Goal: Task Accomplishment & Management: Manage account settings

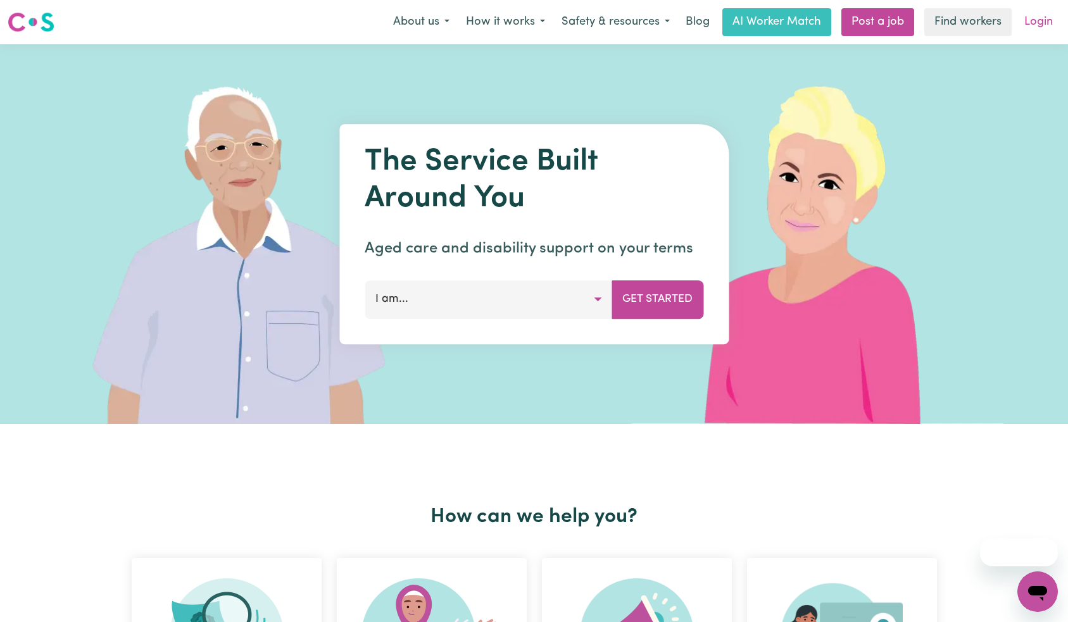
click at [1043, 16] on link "Login" at bounding box center [1039, 22] width 44 height 28
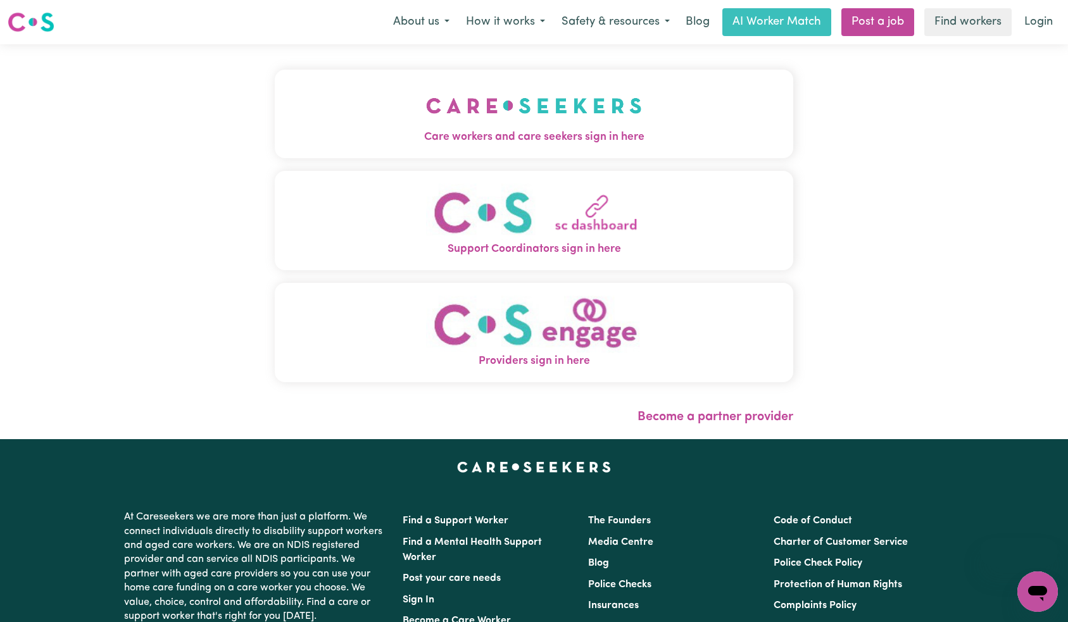
click at [426, 115] on img "Care workers and care seekers sign in here" at bounding box center [534, 105] width 216 height 47
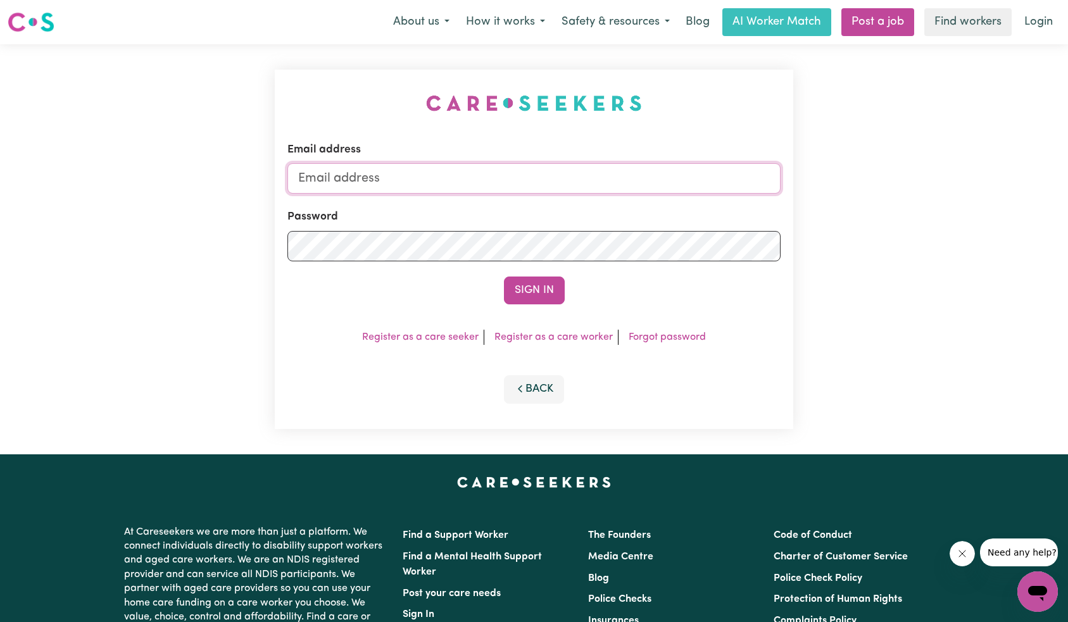
click at [523, 183] on input "Email address" at bounding box center [534, 178] width 494 height 30
type input "superuser~[EMAIL_ADDRESS][DOMAIN_NAME]"
click at [547, 287] on button "Sign In" at bounding box center [534, 291] width 61 height 28
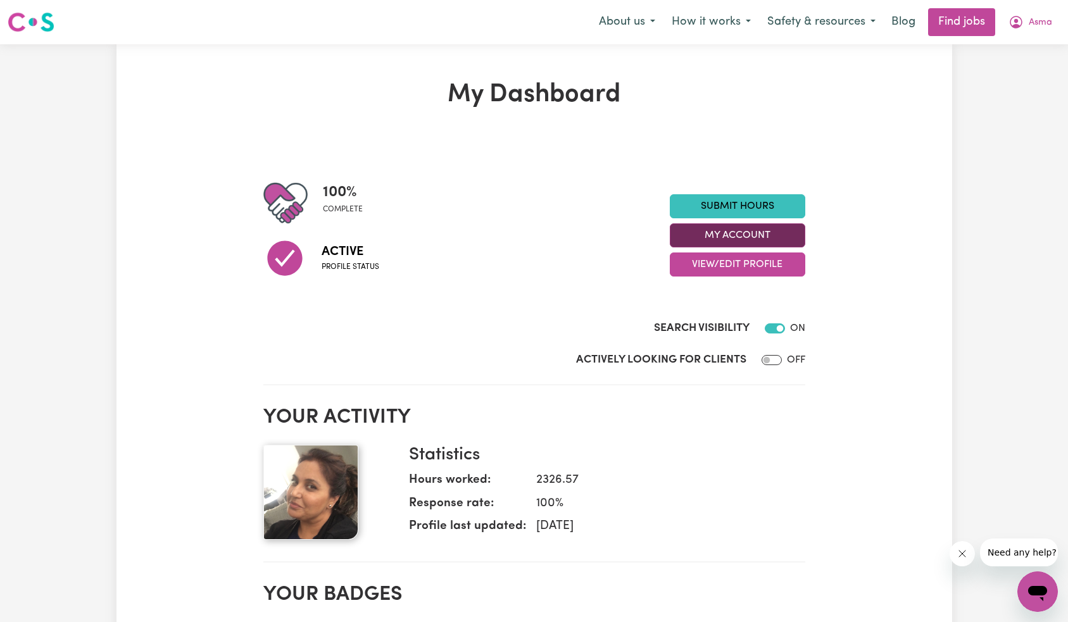
click at [754, 238] on button "My Account" at bounding box center [738, 236] width 136 height 24
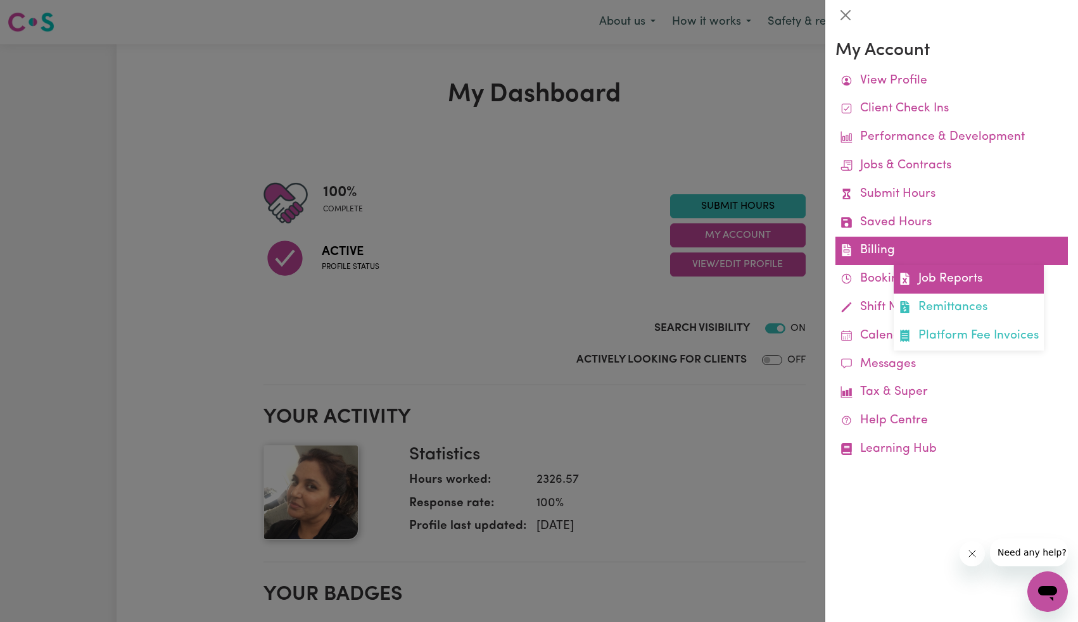
click at [928, 276] on link "Job Reports" at bounding box center [968, 279] width 150 height 28
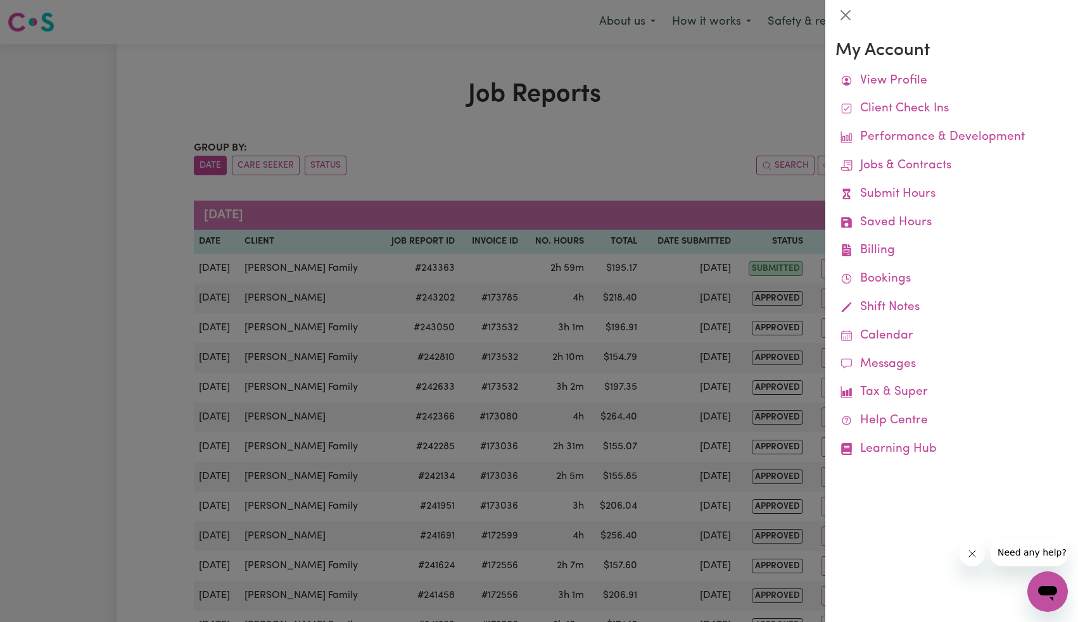
click at [699, 229] on div at bounding box center [539, 311] width 1078 height 622
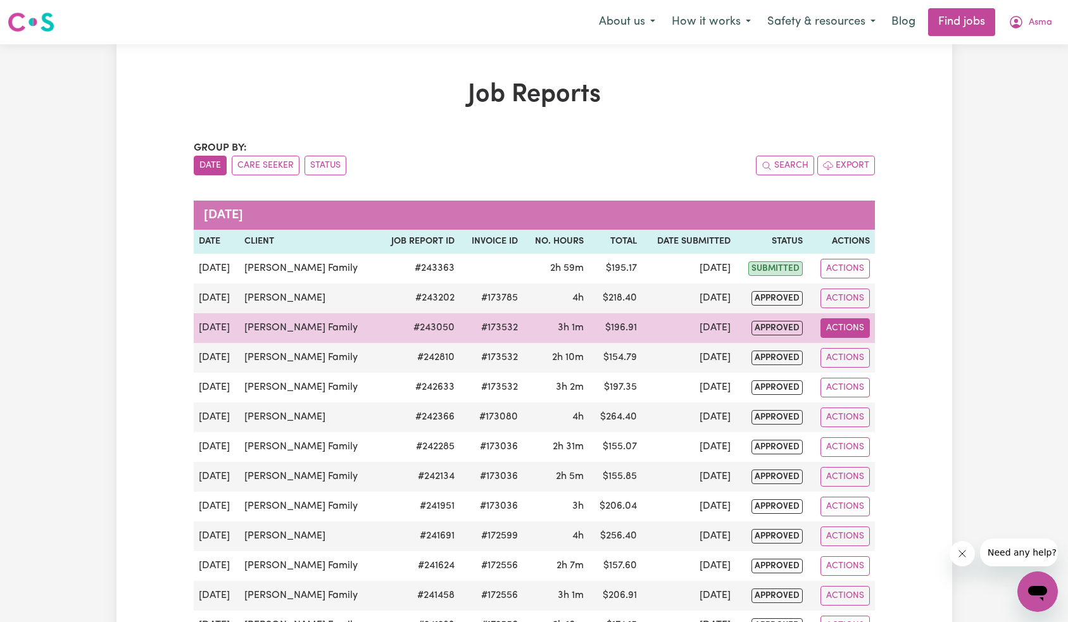
click at [833, 332] on button "Actions" at bounding box center [845, 328] width 49 height 20
click at [851, 353] on link "View Job Report" at bounding box center [875, 357] width 108 height 25
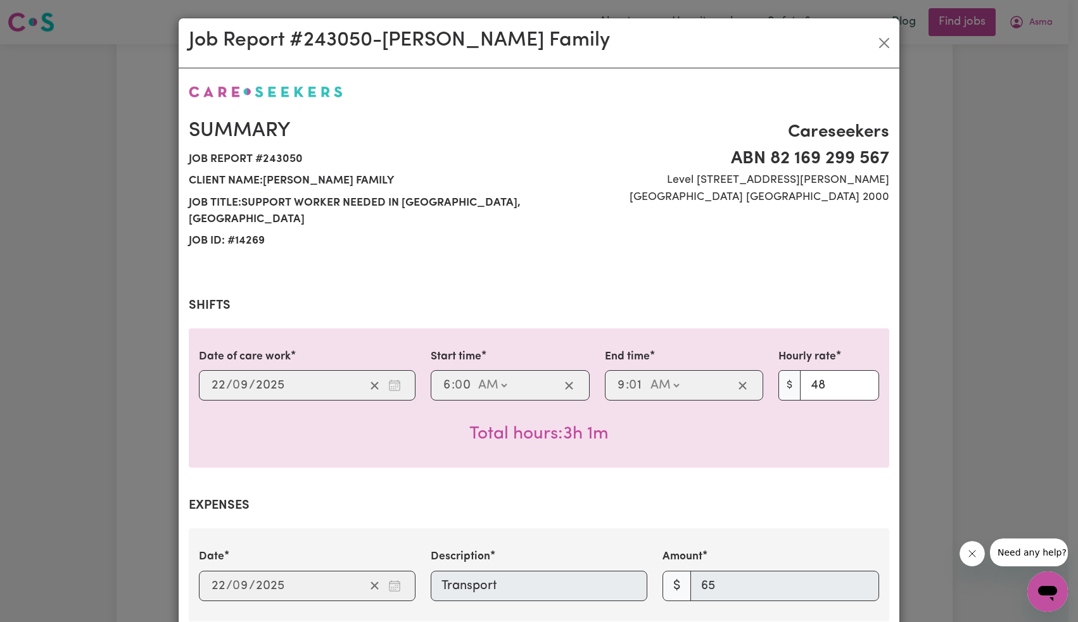
select select "48-Weekday"
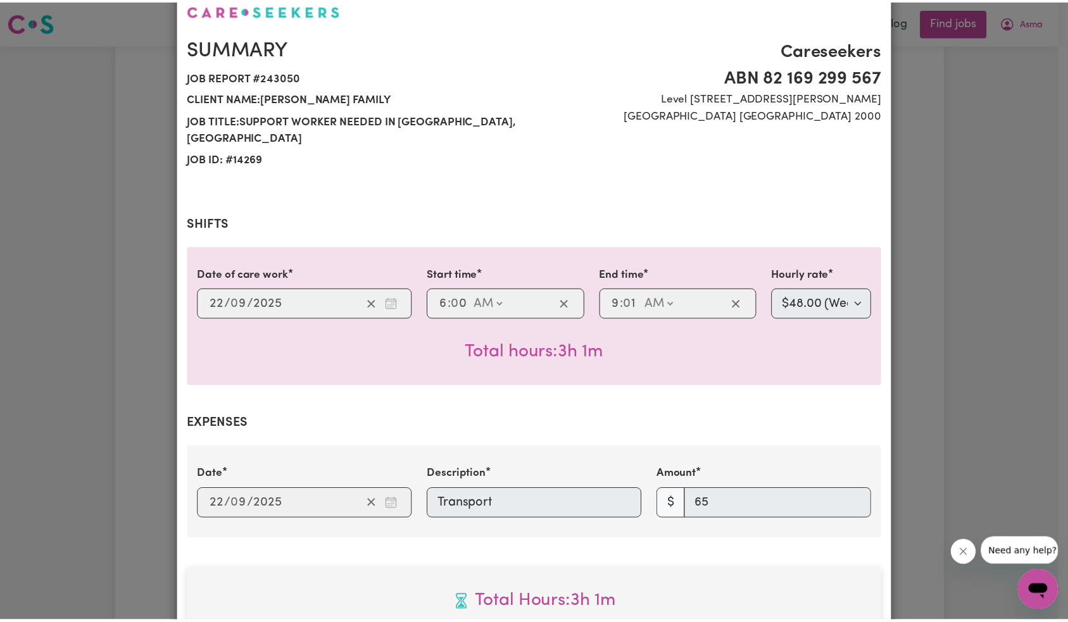
scroll to position [287, 0]
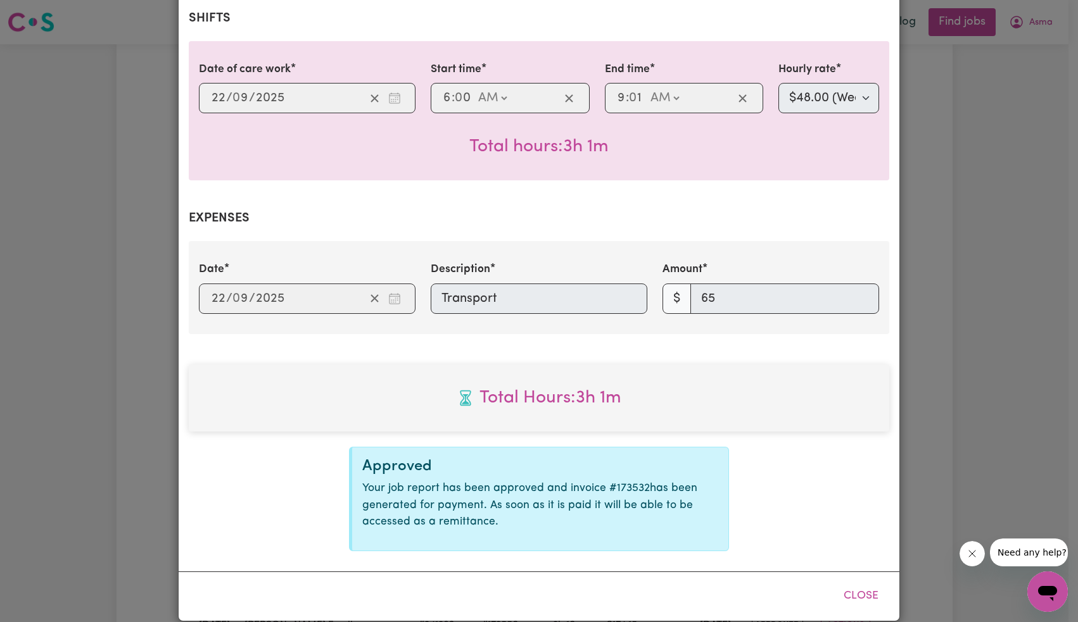
click at [945, 284] on div "Job Report # 243050 - [PERSON_NAME] Chosen Family Summary Job report # 243050 C…" at bounding box center [539, 311] width 1078 height 622
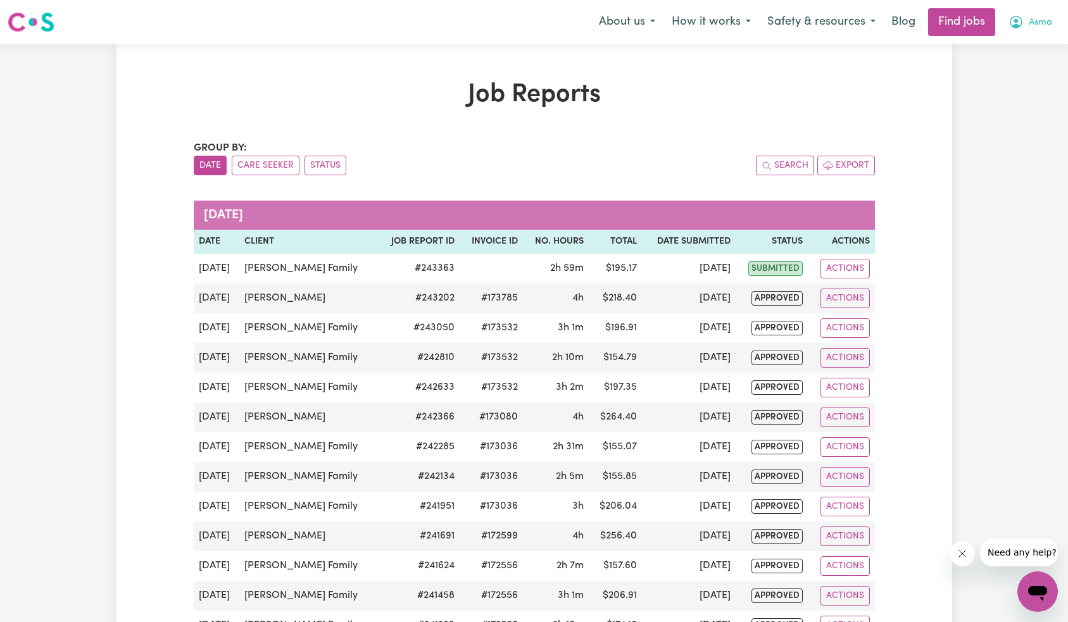
click at [1053, 18] on button "Asma" at bounding box center [1030, 22] width 60 height 27
click at [1010, 90] on link "Logout" at bounding box center [1010, 97] width 100 height 24
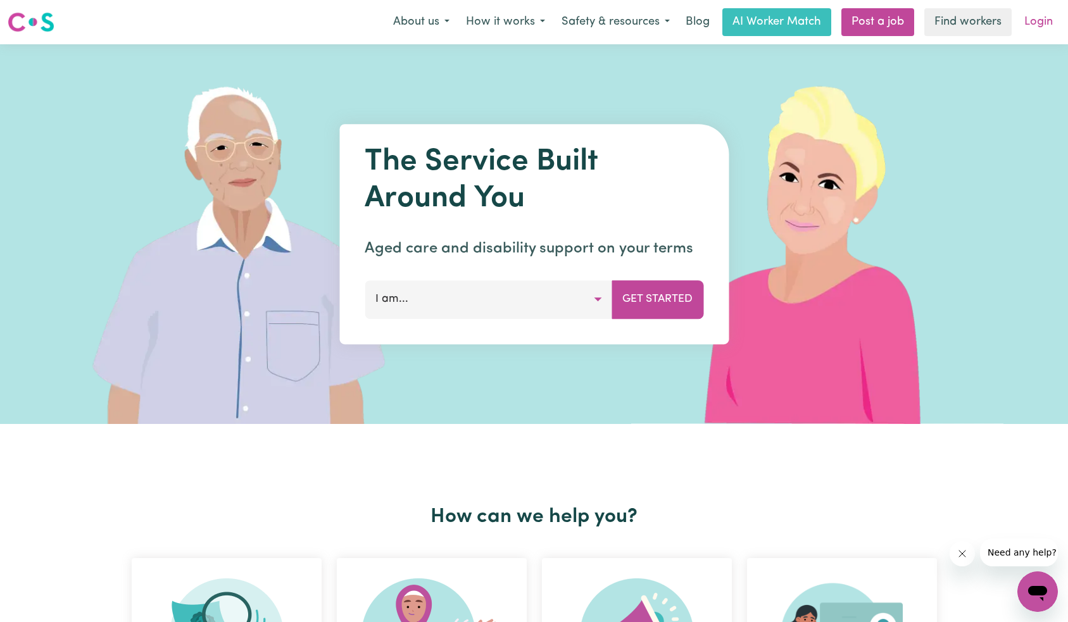
click at [1029, 25] on link "Login" at bounding box center [1039, 22] width 44 height 28
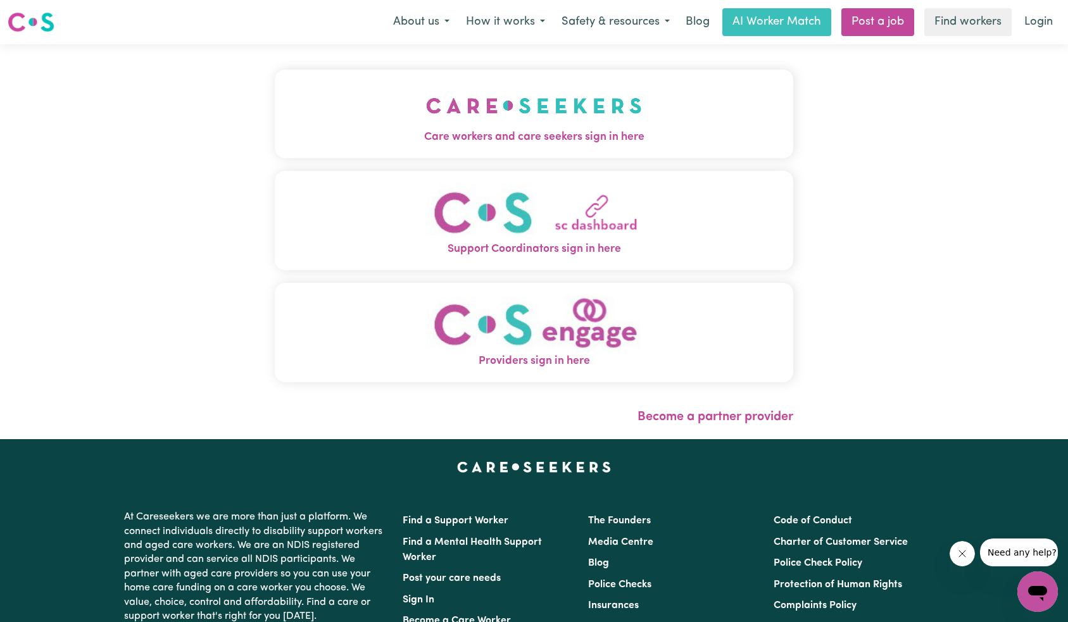
click at [426, 93] on img "Care workers and care seekers sign in here" at bounding box center [534, 105] width 216 height 47
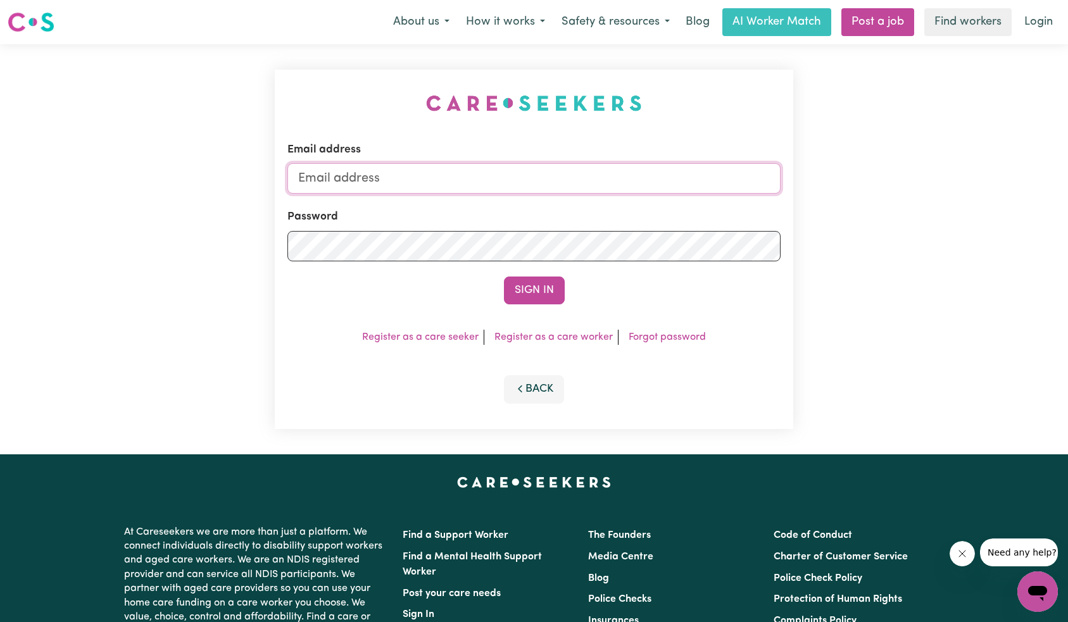
click at [557, 179] on input "Email address" at bounding box center [534, 178] width 494 height 30
type input "superuser~[EMAIL_ADDRESS][DOMAIN_NAME]"
click at [530, 293] on button "Sign In" at bounding box center [534, 291] width 61 height 28
